Goal: Task Accomplishment & Management: Use online tool/utility

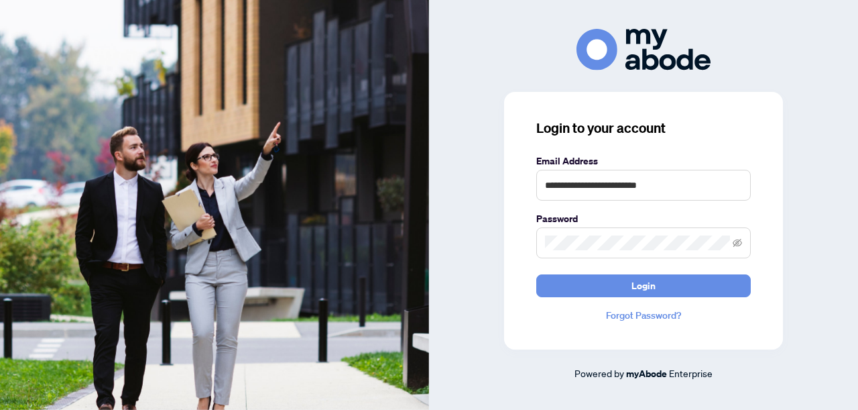
type input "**********"
click at [643, 285] on button "Login" at bounding box center [643, 285] width 214 height 23
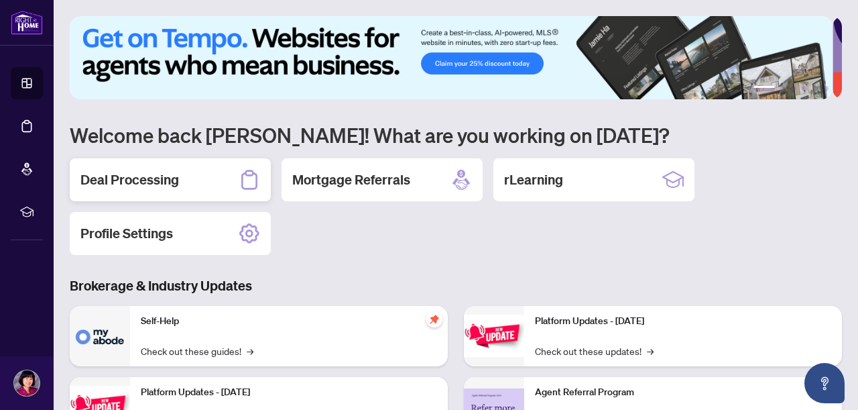
click at [160, 179] on h2 "Deal Processing" at bounding box center [129, 179] width 99 height 19
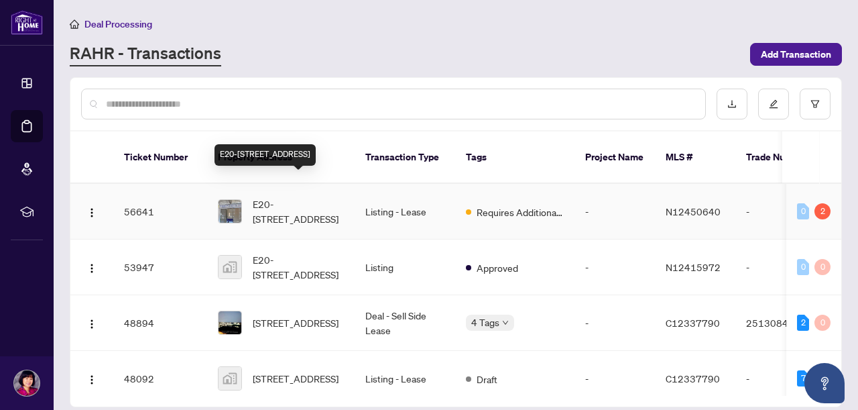
click at [323, 196] on span "E20-4300 Steeles Ave Ave, Markham, Ontario L3R 0Y5, Canada" at bounding box center [298, 210] width 91 height 29
